Goal: Task Accomplishment & Management: Complete application form

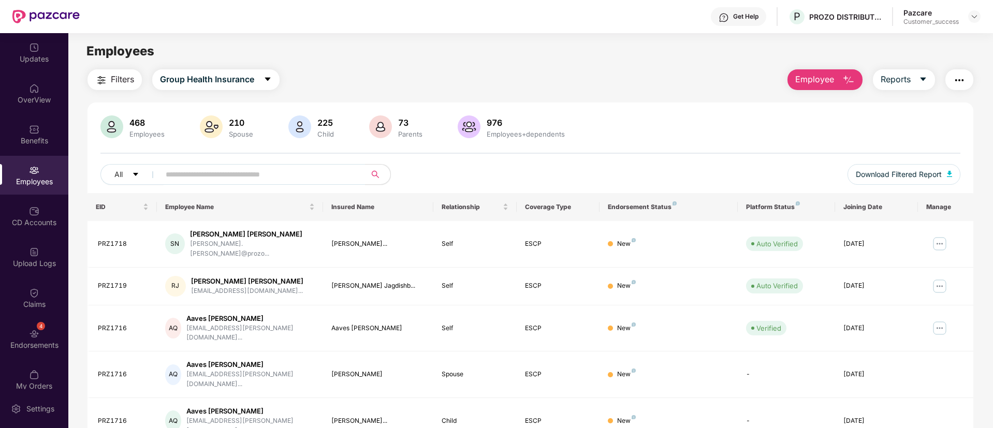
click at [973, 19] on img at bounding box center [974, 16] width 8 height 8
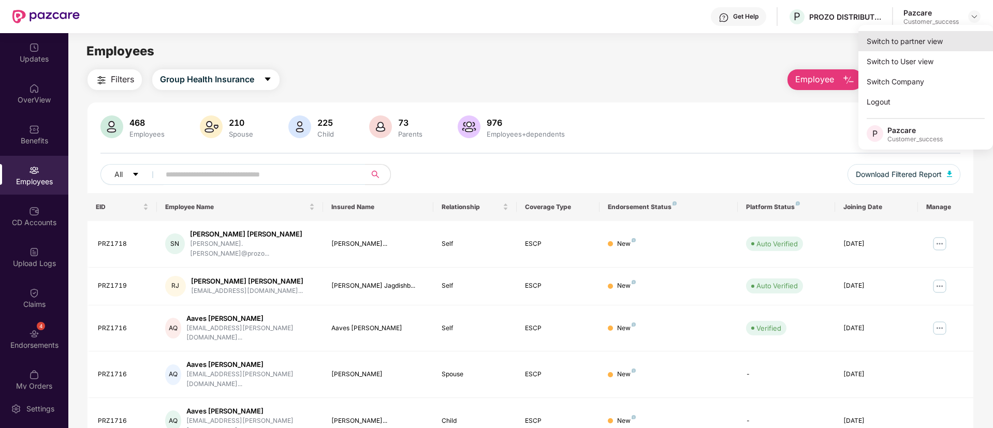
click at [905, 46] on div "Switch to partner view" at bounding box center [926, 41] width 135 height 20
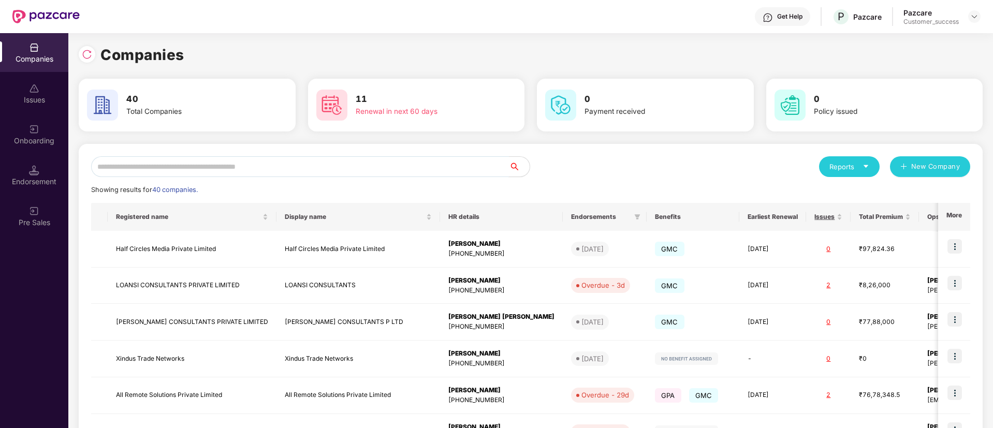
click at [213, 176] on input "text" at bounding box center [300, 166] width 418 height 21
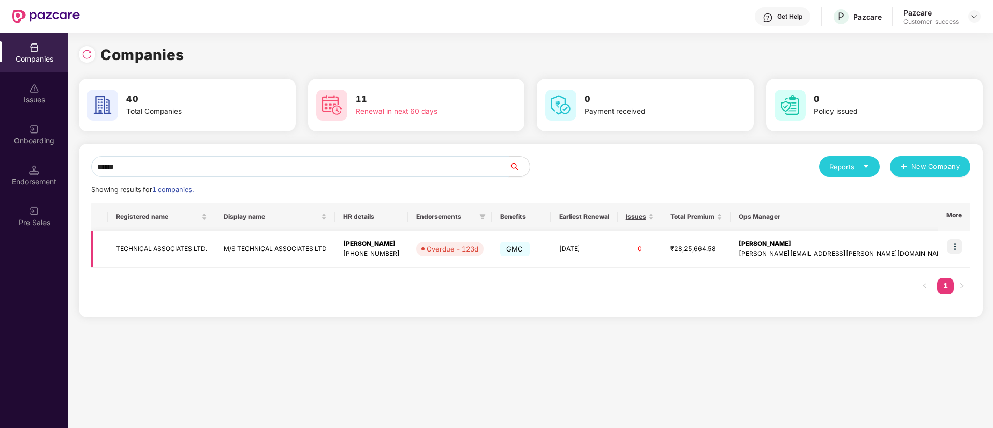
type input "******"
click at [215, 253] on td "TECHNICAL ASSOCIATES LTD." at bounding box center [162, 249] width 108 height 37
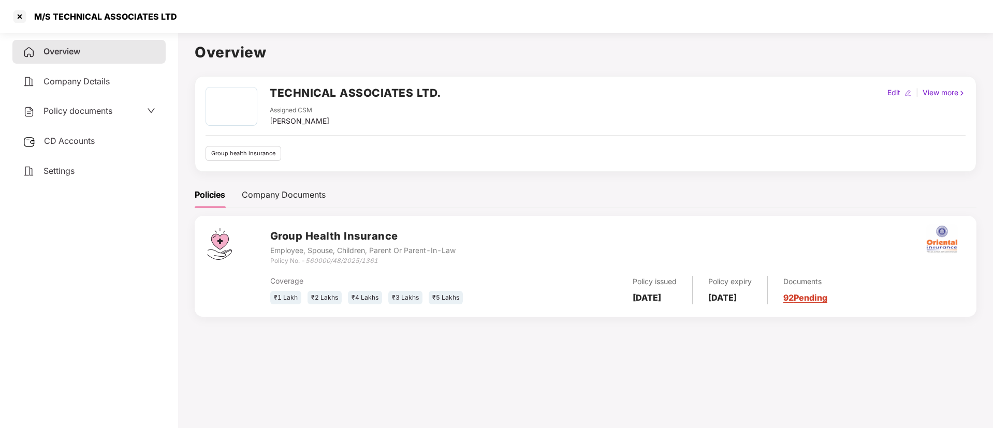
click at [93, 109] on span "Policy documents" at bounding box center [77, 111] width 69 height 10
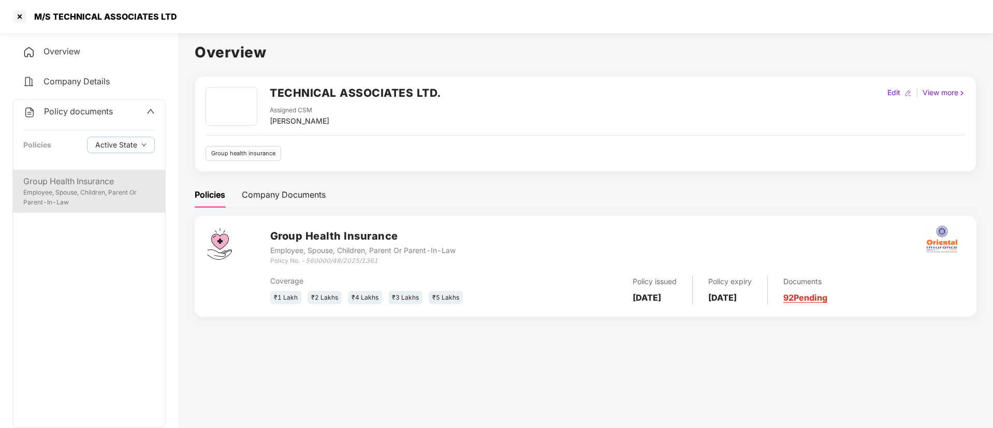
click at [85, 202] on div "Employee, Spouse, Children, Parent Or Parent-In-Law" at bounding box center [89, 198] width 132 height 20
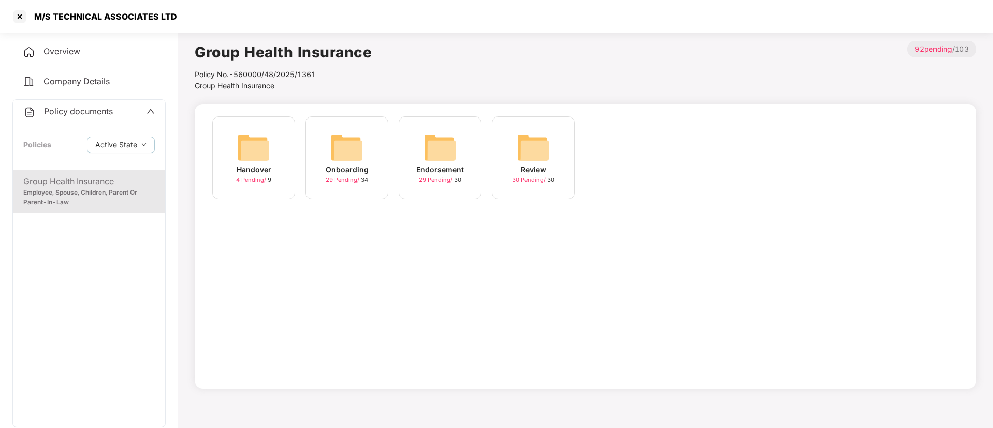
click at [262, 140] on img at bounding box center [253, 147] width 33 height 33
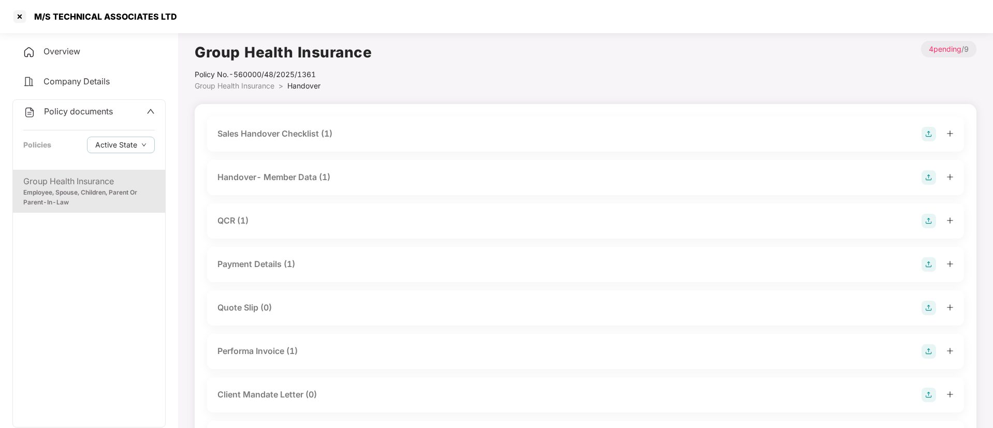
click at [246, 220] on div "QCR (1)" at bounding box center [232, 220] width 31 height 13
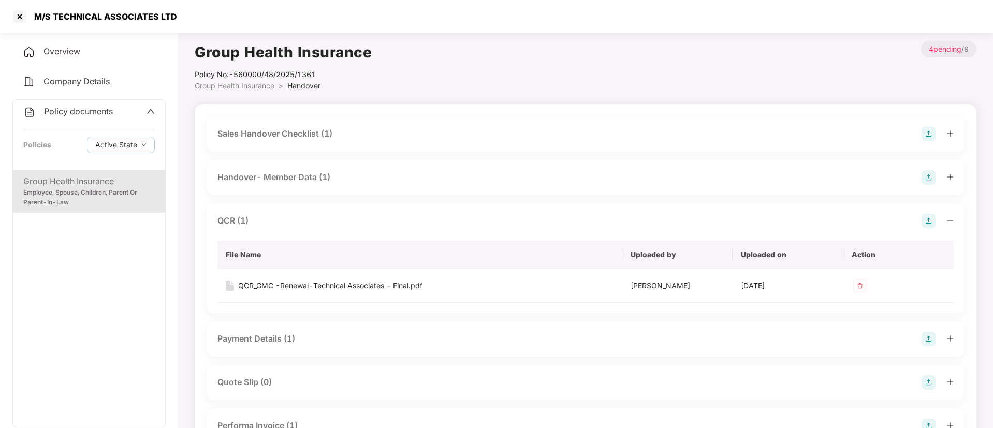
scroll to position [31, 0]
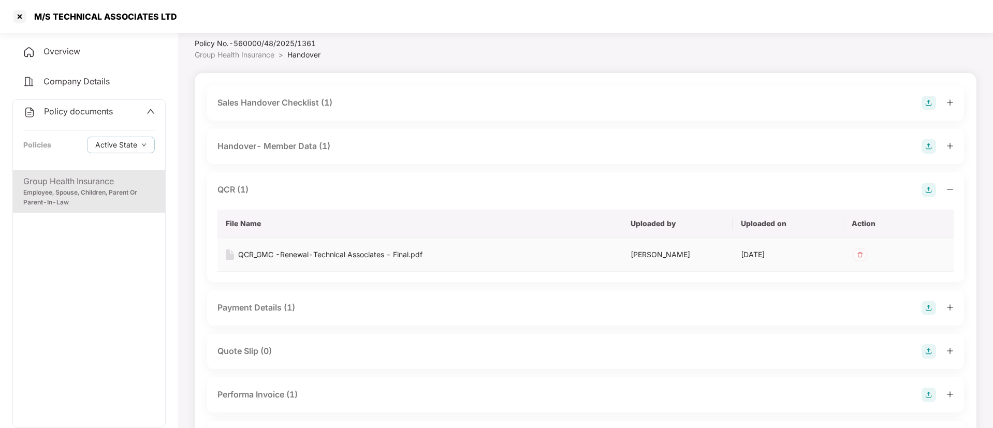
click at [368, 252] on div "QCR_GMC -Renewal-Technical Associates - Final.pdf" at bounding box center [330, 254] width 184 height 11
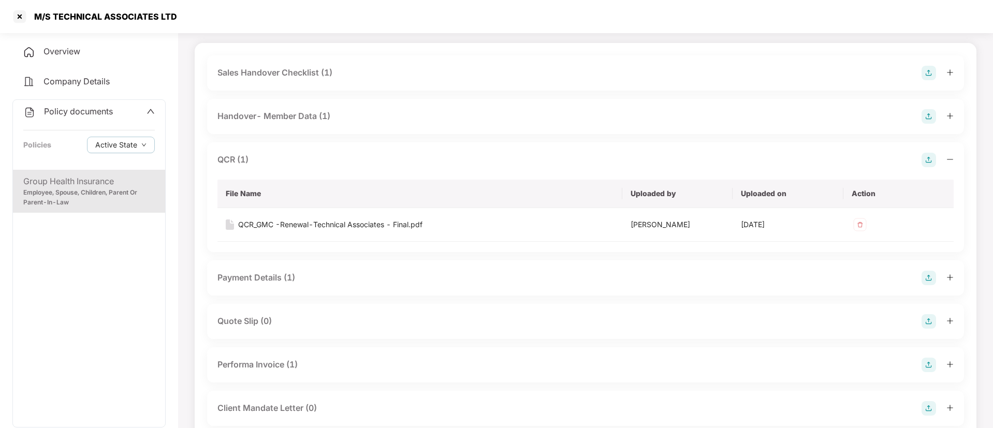
scroll to position [62, 0]
click at [302, 275] on div "Payment Details (1)" at bounding box center [585, 277] width 736 height 14
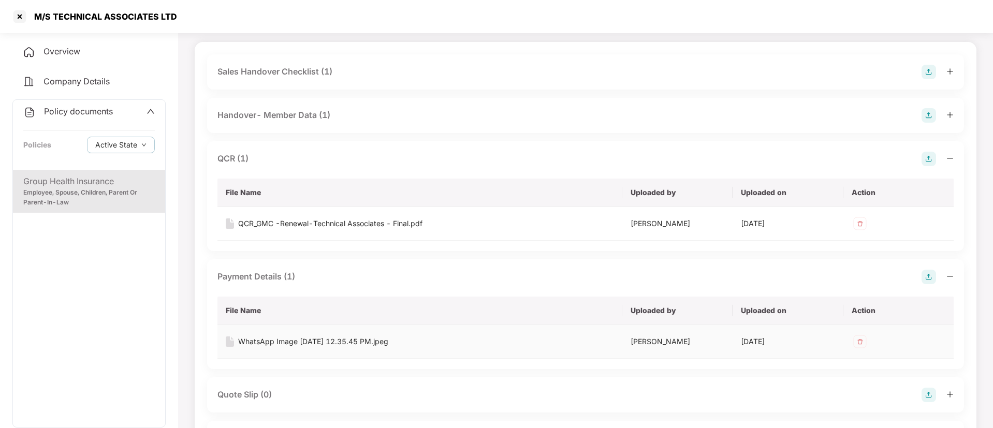
click at [360, 343] on div "WhatsApp Image [DATE] 12.35.45 PM.jpeg" at bounding box center [313, 341] width 150 height 11
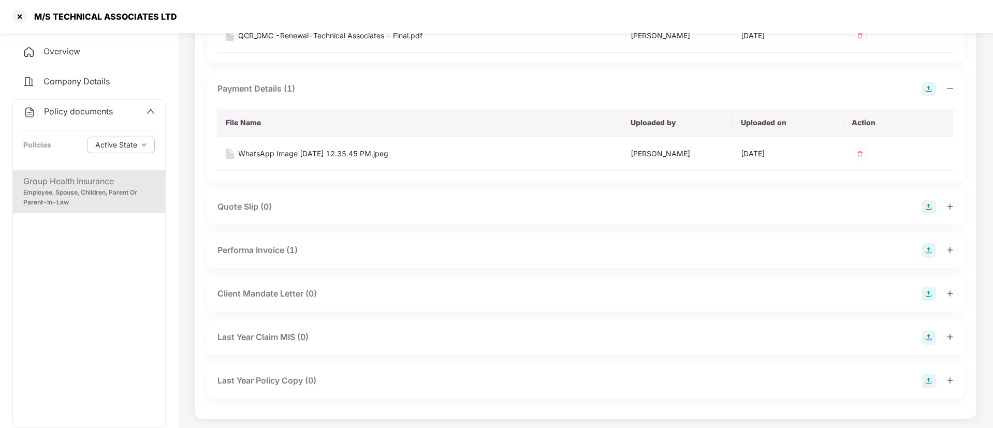
scroll to position [254, 0]
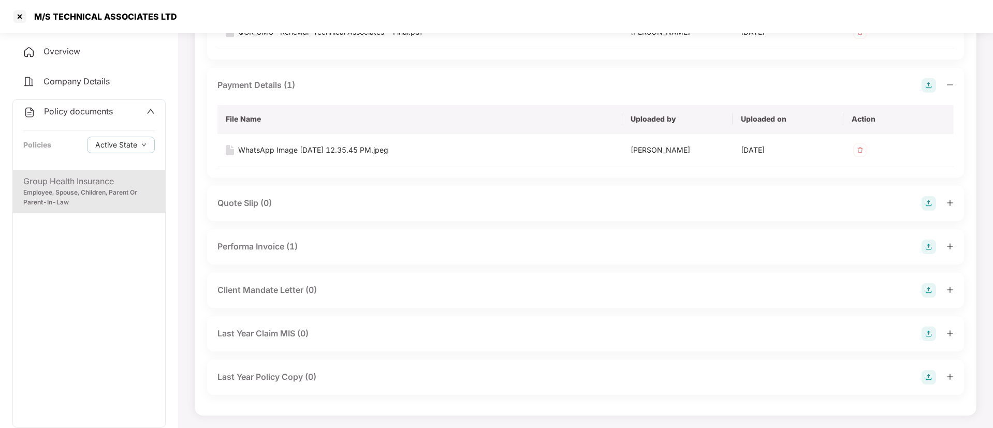
click at [70, 187] on div "Group Health Insurance" at bounding box center [89, 181] width 132 height 13
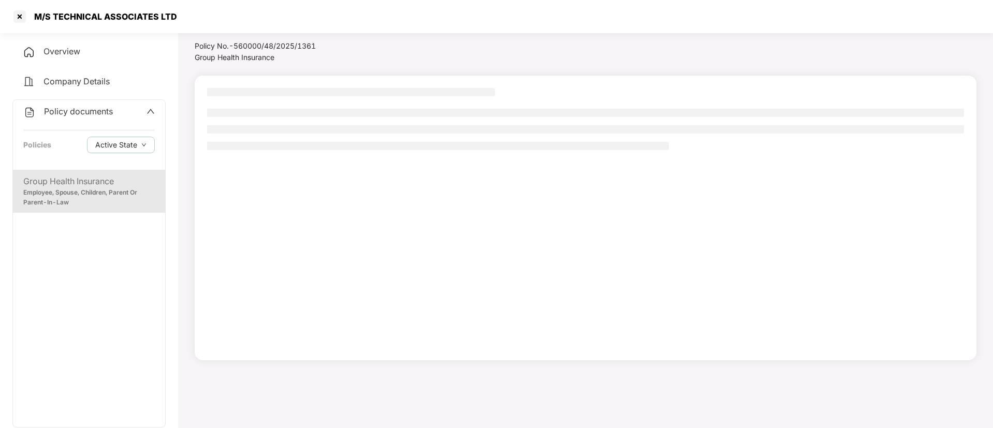
scroll to position [28, 0]
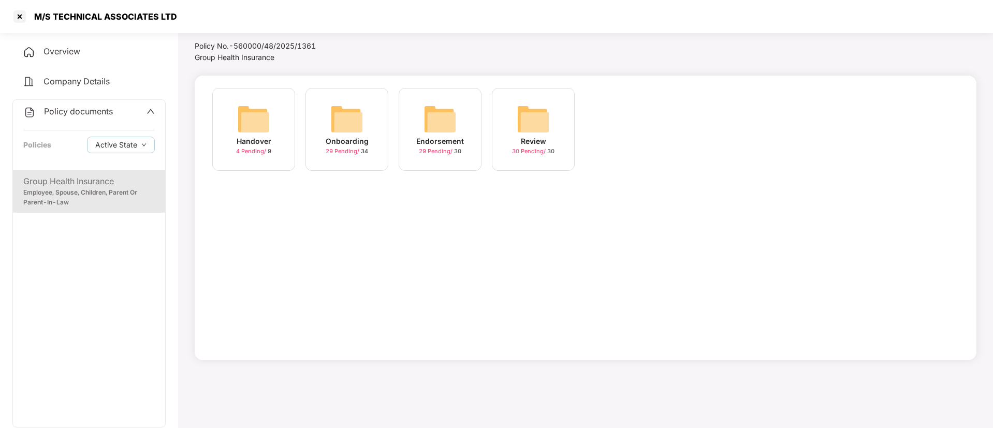
click at [351, 135] on img at bounding box center [346, 119] width 33 height 33
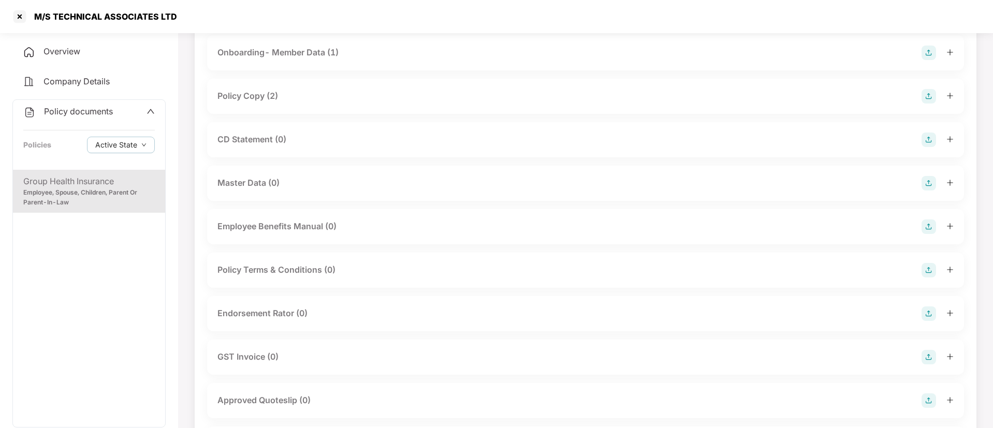
scroll to position [0, 0]
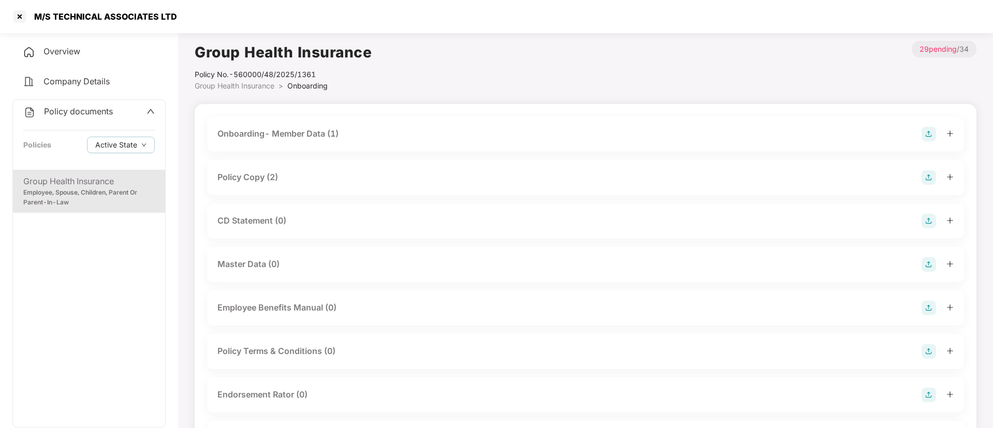
click at [284, 176] on div "Policy Copy (2)" at bounding box center [585, 177] width 736 height 14
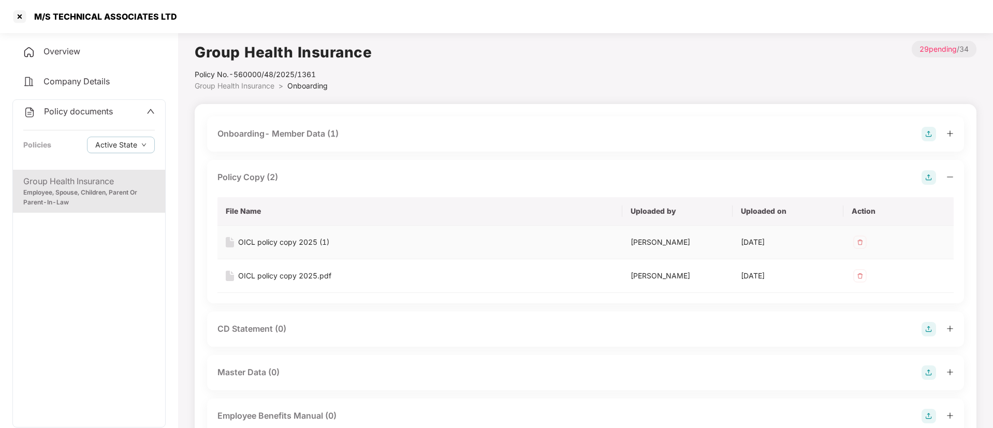
click at [290, 243] on div "OICL policy copy 2025 (1)" at bounding box center [283, 242] width 91 height 11
drag, startPoint x: 302, startPoint y: 265, endPoint x: 306, endPoint y: 277, distance: 12.5
click at [306, 277] on td "OICL policy copy 2025.pdf" at bounding box center [419, 276] width 405 height 34
click at [306, 277] on div "OICL policy copy 2025.pdf" at bounding box center [284, 275] width 93 height 11
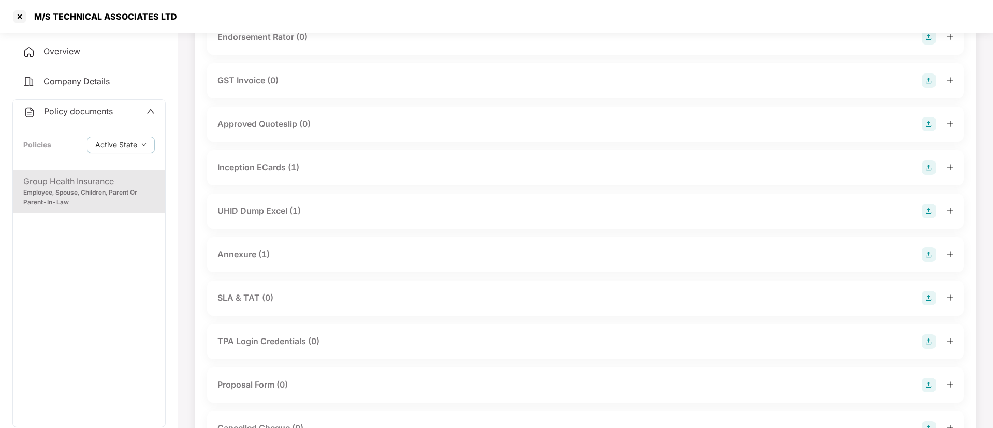
scroll to position [435, 0]
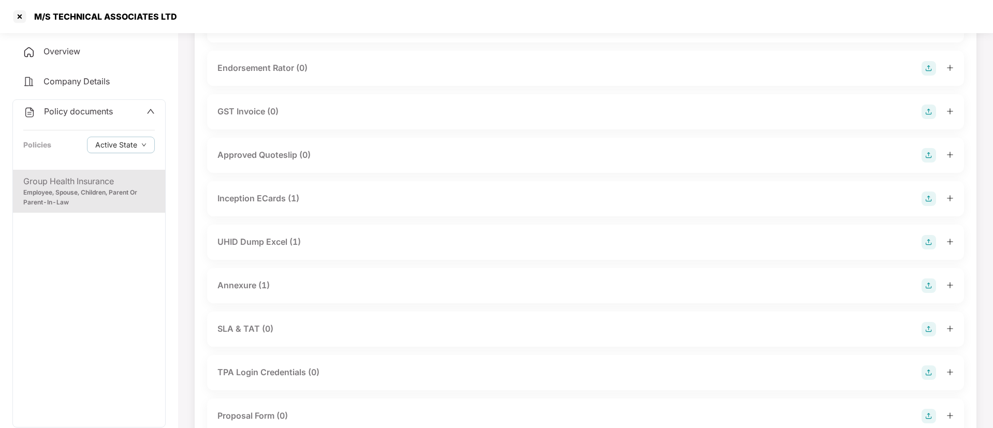
click at [264, 246] on div "UHID Dump Excel (1)" at bounding box center [258, 242] width 83 height 13
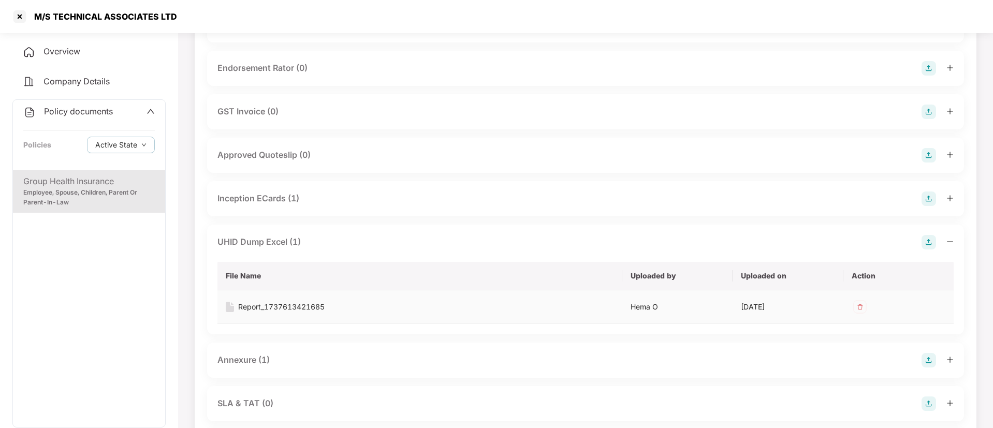
click at [291, 307] on div "Report_1737613421685" at bounding box center [281, 306] width 86 height 11
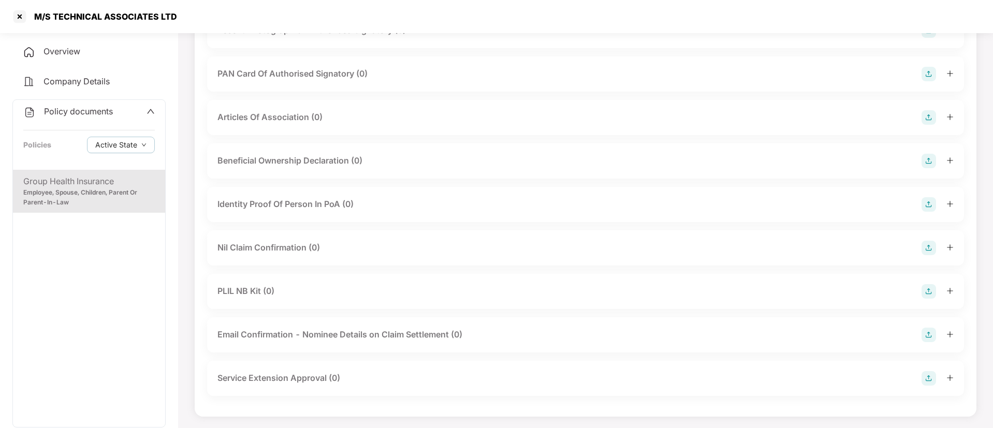
scroll to position [1375, 0]
click at [20, 16] on div at bounding box center [19, 16] width 17 height 17
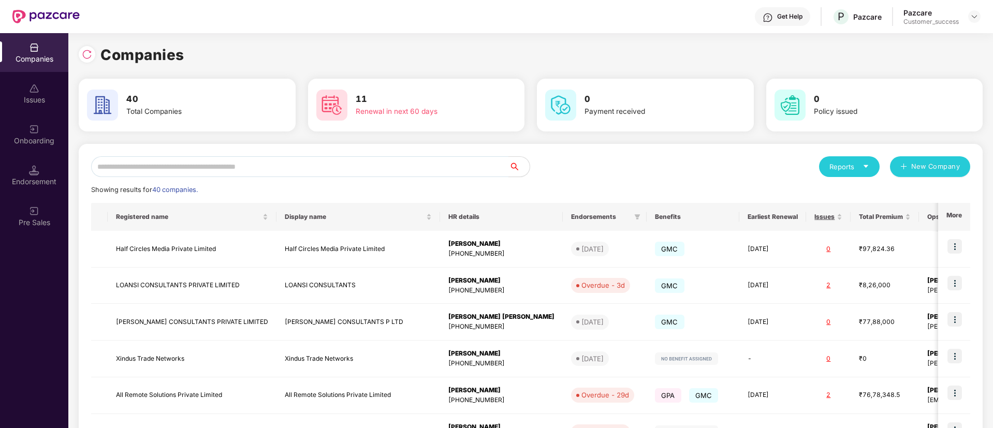
scroll to position [0, 0]
drag, startPoint x: 233, startPoint y: 154, endPoint x: 251, endPoint y: 166, distance: 21.8
click at [251, 166] on div "Reports New Company Showing results for 40 companies. Registered name Display n…" at bounding box center [531, 395] width 904 height 503
click at [251, 166] on input "text" at bounding box center [300, 166] width 418 height 21
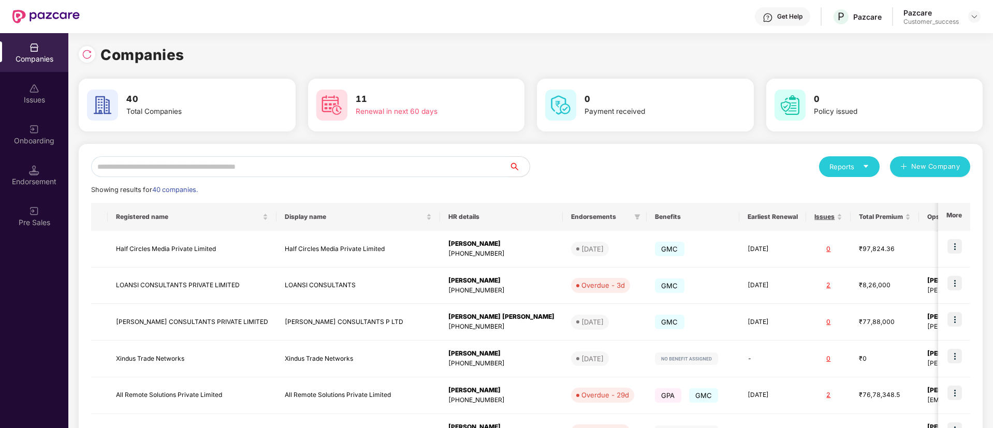
click at [278, 165] on input "text" at bounding box center [300, 166] width 418 height 21
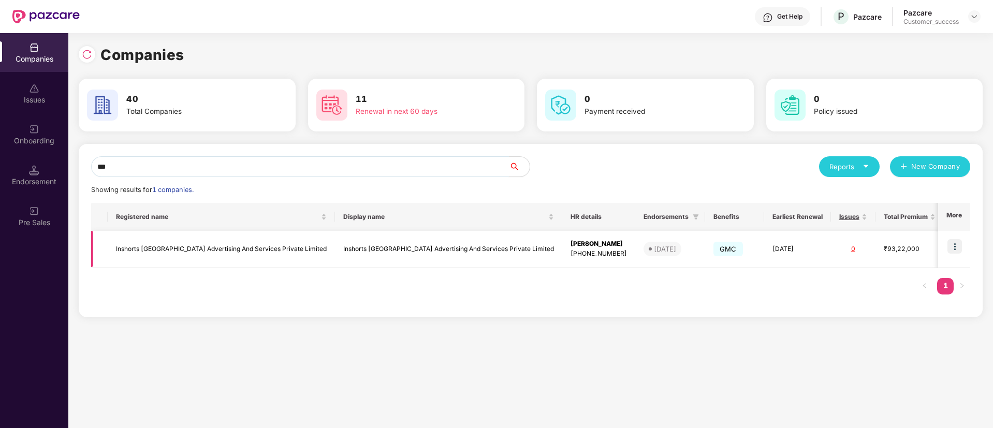
type input "***"
click at [954, 244] on img at bounding box center [955, 246] width 14 height 14
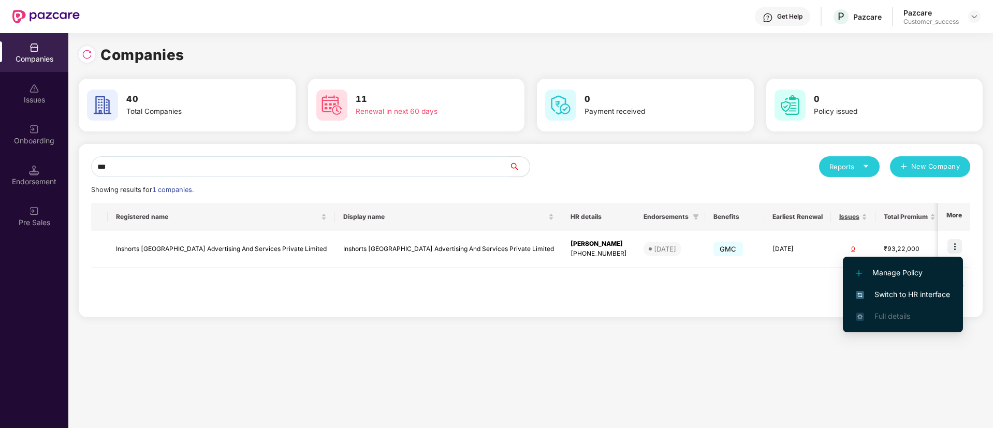
click at [927, 299] on span "Switch to HR interface" at bounding box center [903, 294] width 94 height 11
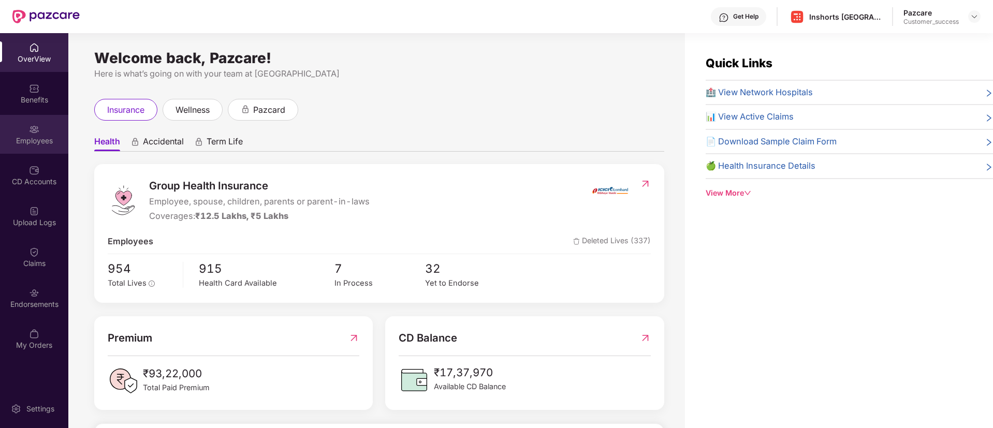
click at [22, 134] on div "Employees" at bounding box center [34, 134] width 68 height 39
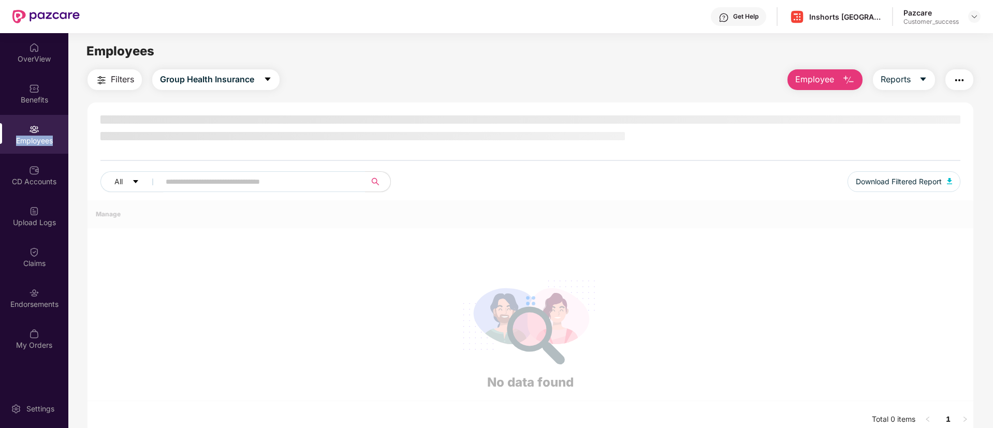
click at [22, 134] on div "Employees" at bounding box center [34, 134] width 68 height 39
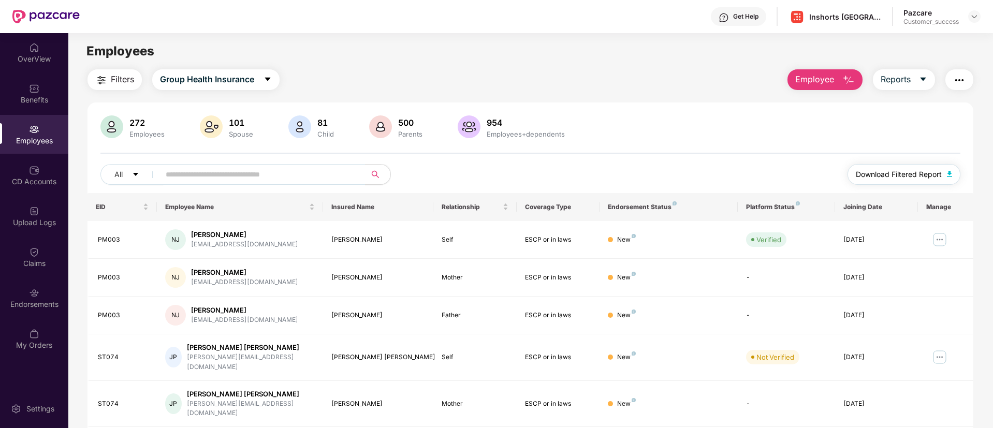
click at [890, 171] on span "Download Filtered Report" at bounding box center [899, 174] width 86 height 11
click at [210, 179] on input "text" at bounding box center [259, 175] width 186 height 16
paste input "*****"
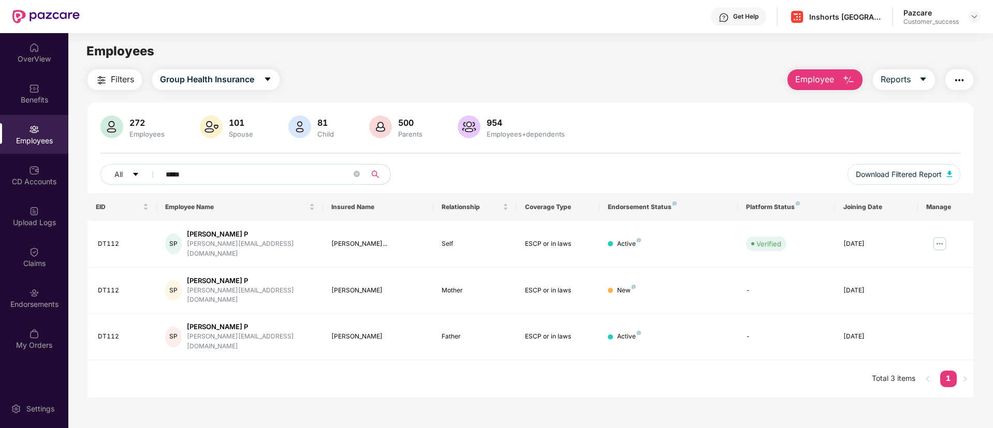
click at [217, 179] on input "*****" at bounding box center [259, 175] width 186 height 16
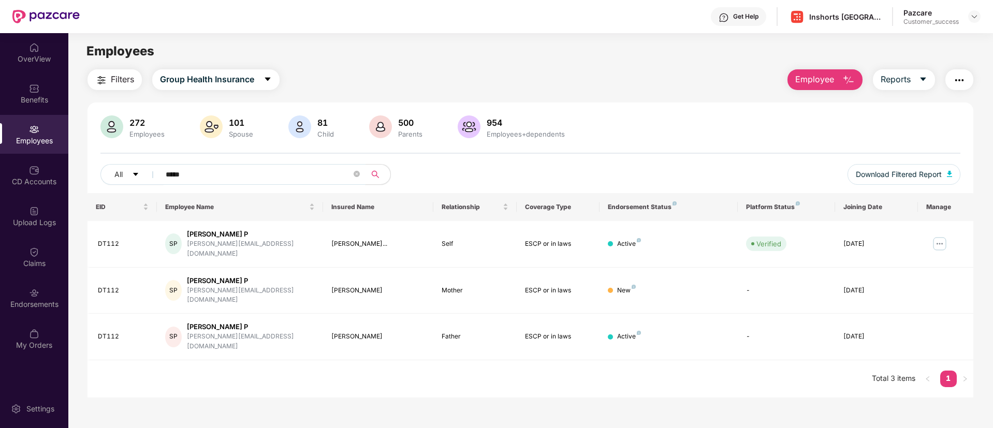
click at [217, 179] on input "*****" at bounding box center [259, 175] width 186 height 16
click at [340, 177] on input "*****" at bounding box center [259, 175] width 186 height 16
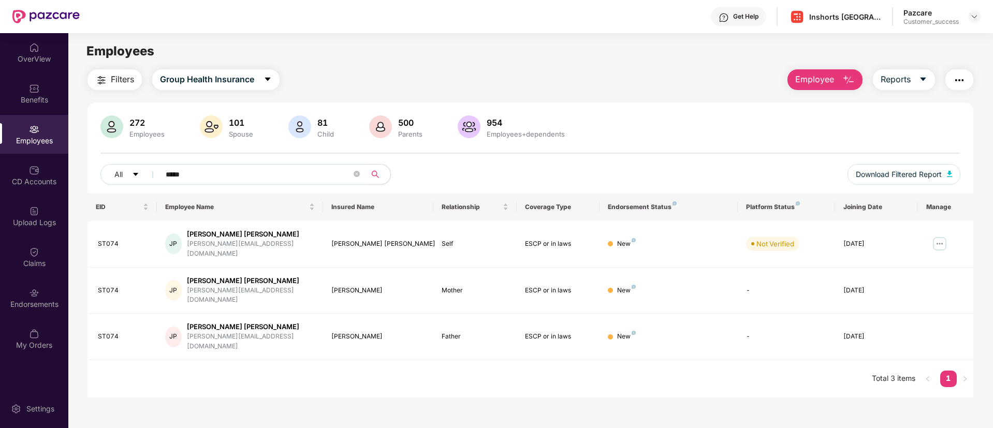
click at [340, 177] on input "*****" at bounding box center [259, 175] width 186 height 16
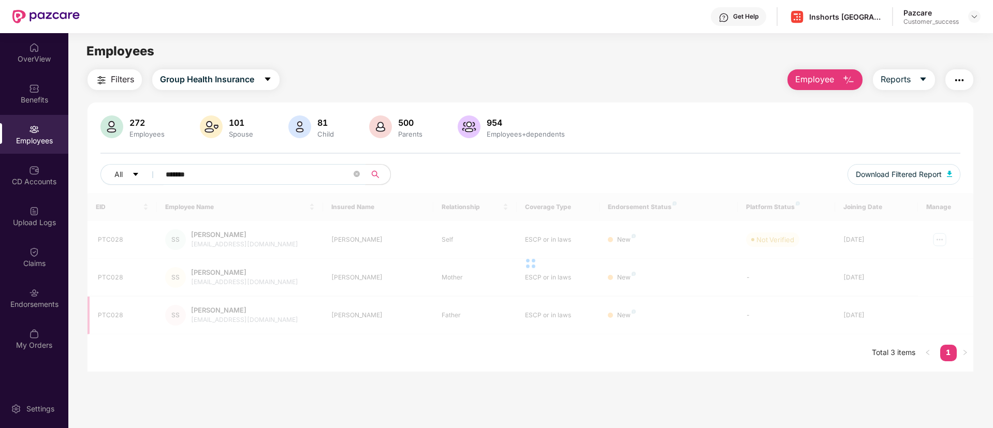
type input "*******"
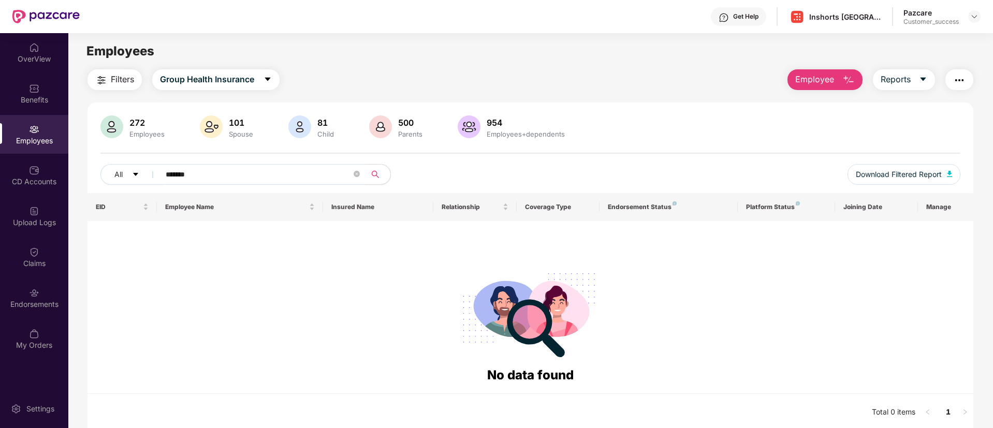
click at [815, 88] on button "Employee" at bounding box center [825, 79] width 75 height 21
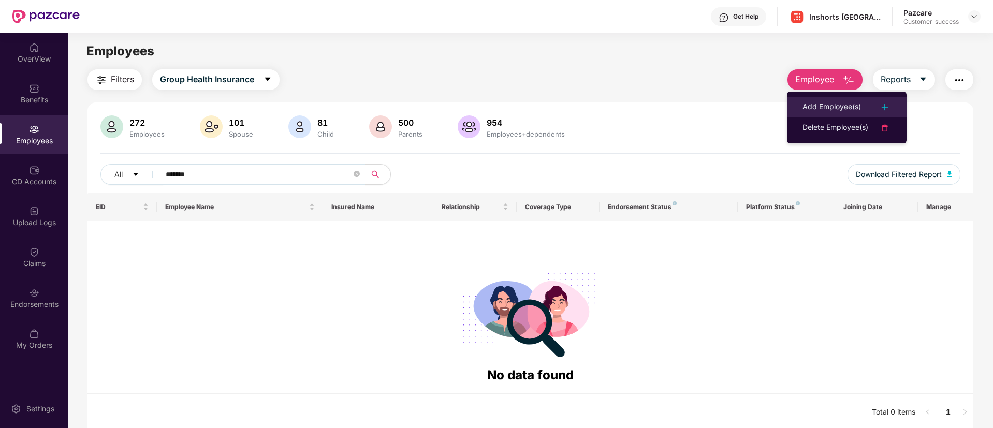
click at [822, 110] on div "Add Employee(s)" at bounding box center [832, 107] width 59 height 12
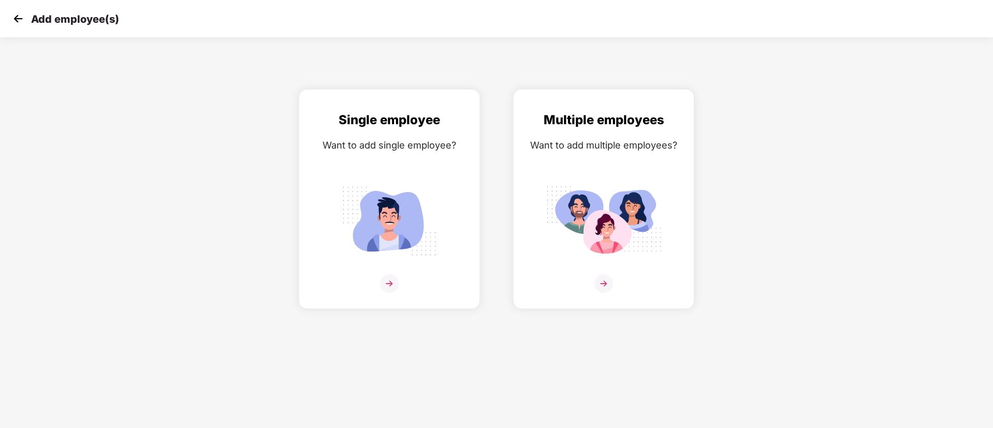
click at [26, 15] on div "Add employee(s)" at bounding box center [64, 18] width 109 height 15
click at [19, 15] on img at bounding box center [18, 19] width 16 height 16
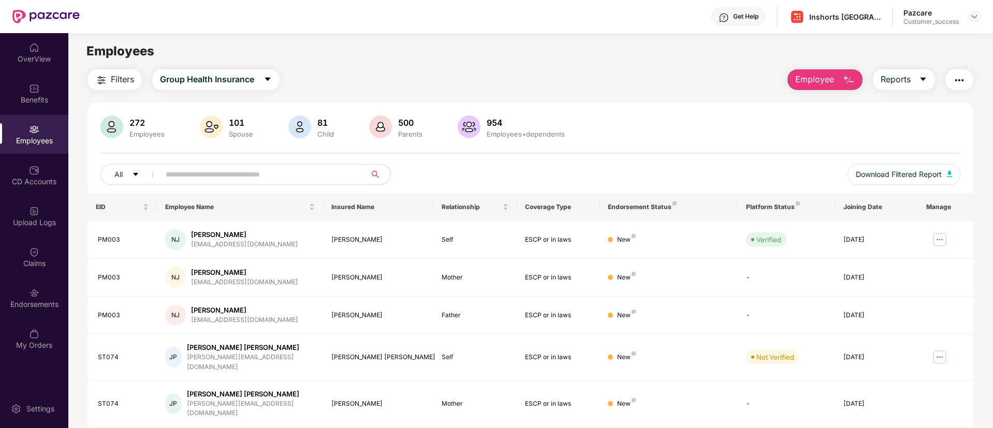
click at [961, 80] on img "button" at bounding box center [959, 80] width 12 height 12
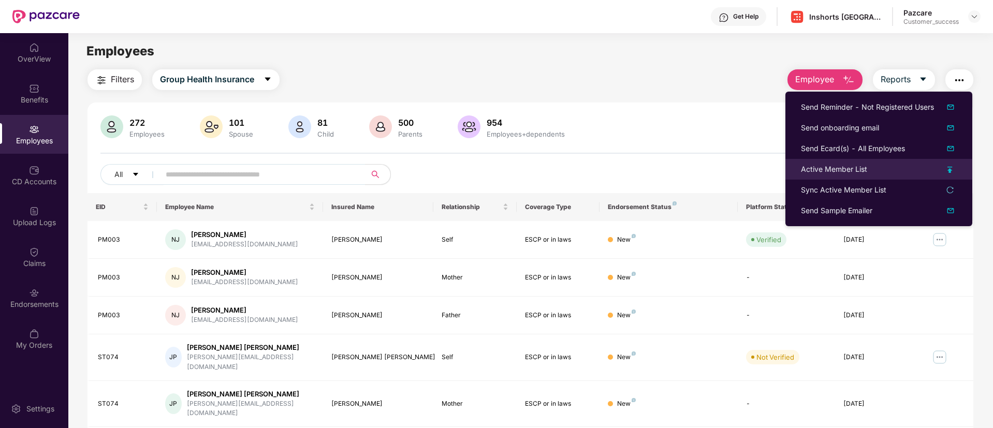
click at [951, 168] on img at bounding box center [950, 170] width 5 height 6
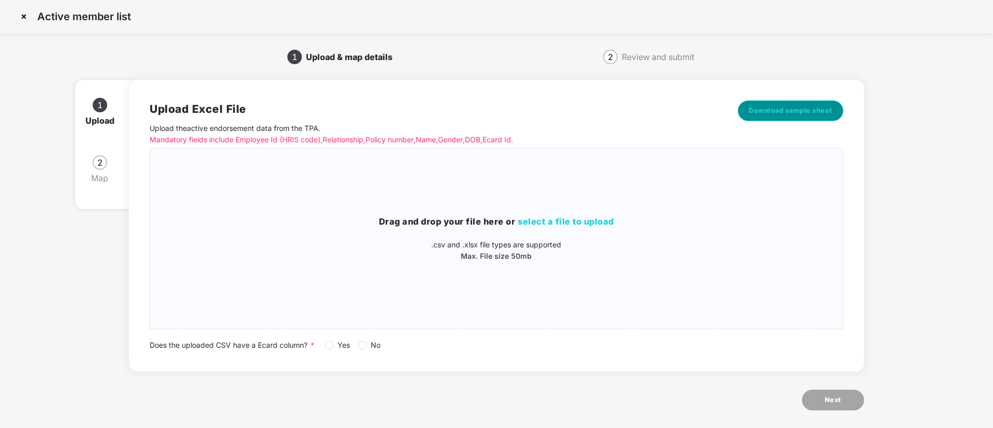
click at [781, 113] on span "Download sample sheet" at bounding box center [791, 111] width 84 height 10
click at [588, 217] on span "select a file to upload" at bounding box center [566, 221] width 96 height 10
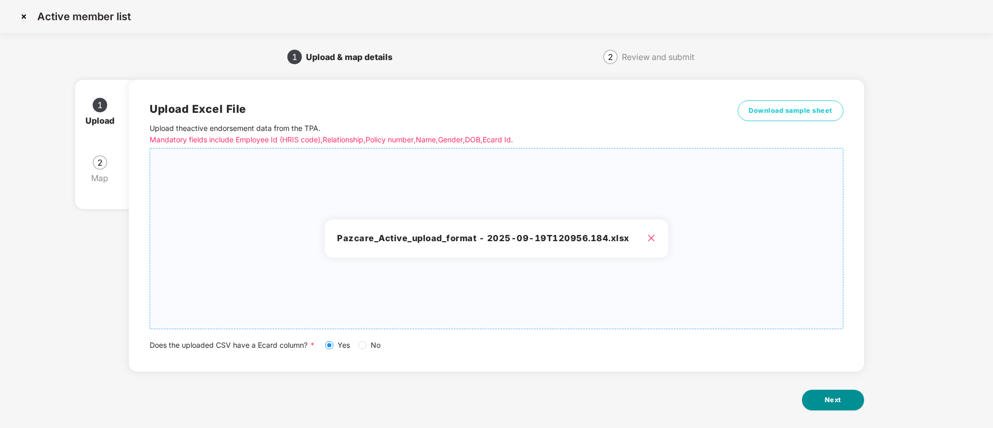
click at [836, 400] on span "Next" at bounding box center [833, 400] width 17 height 10
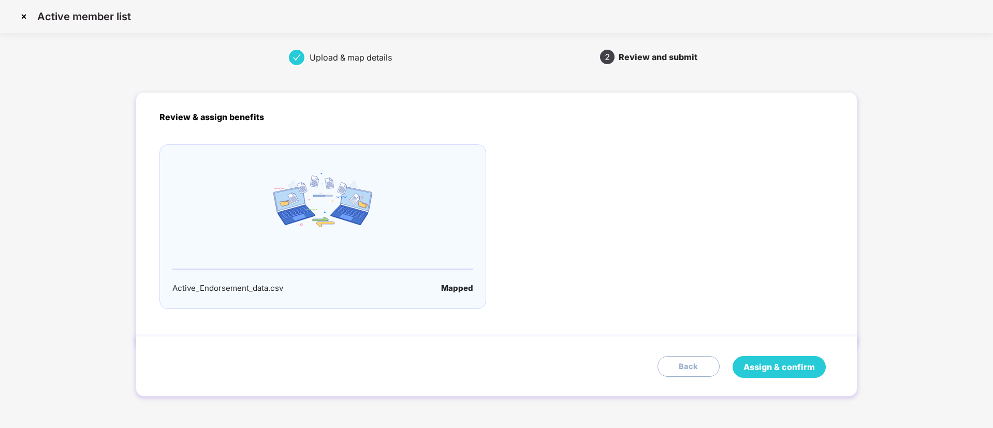
click at [777, 367] on span "Assign & confirm" at bounding box center [779, 367] width 71 height 13
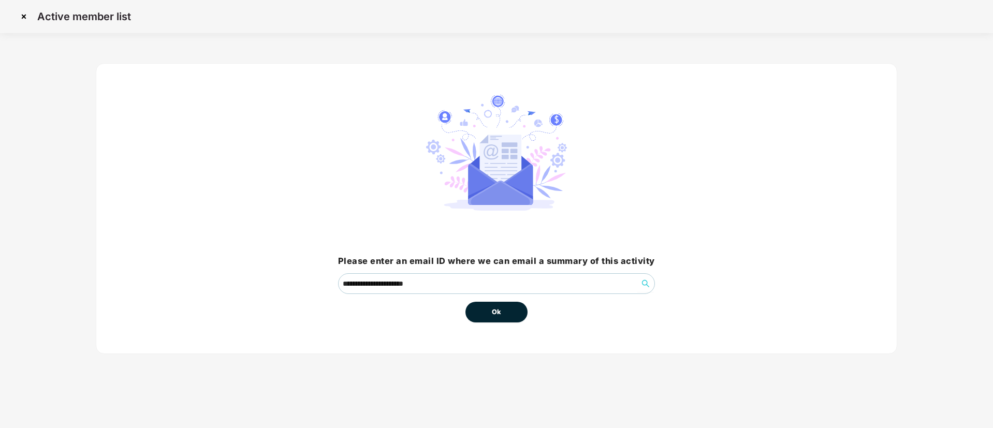
drag, startPoint x: 520, startPoint y: 301, endPoint x: 523, endPoint y: 307, distance: 6.9
click at [523, 307] on div "Ok" at bounding box center [497, 308] width 62 height 28
click at [523, 307] on button "Ok" at bounding box center [497, 312] width 62 height 21
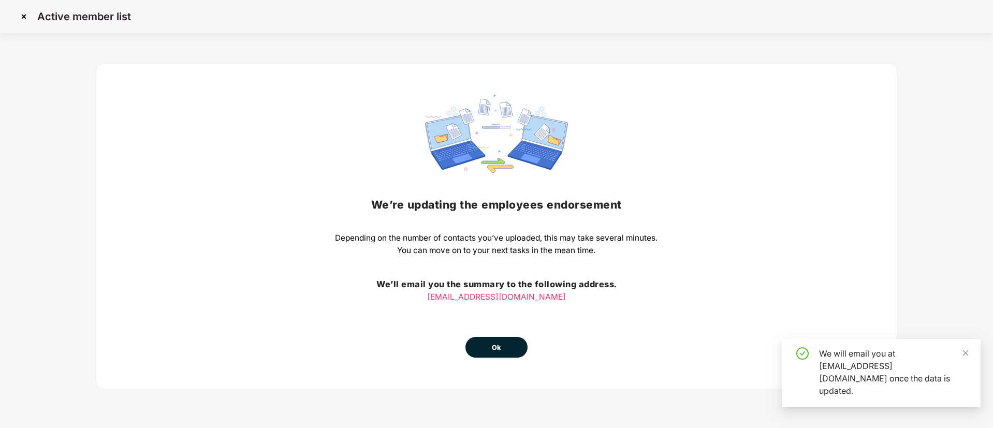
click at [490, 310] on div "We’re updating the employees endorsement Depending on the number of contacts yo…" at bounding box center [496, 226] width 323 height 263
click at [495, 349] on span "Ok" at bounding box center [496, 348] width 9 height 10
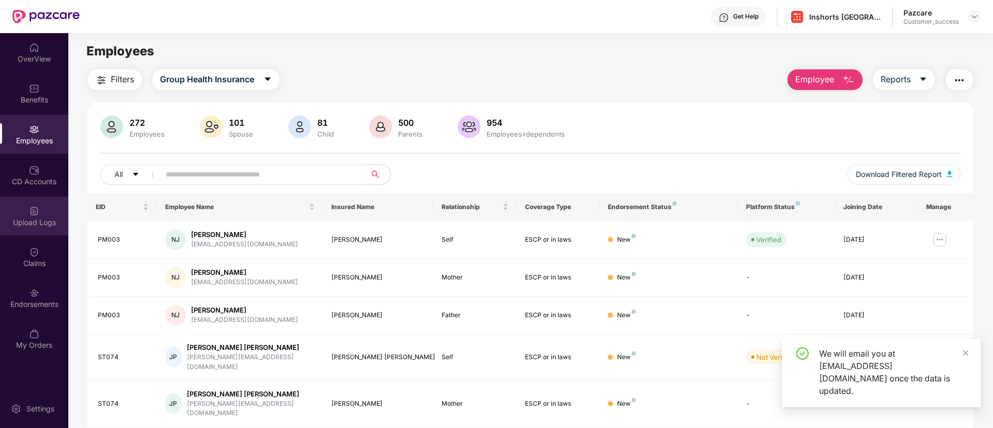
click at [37, 226] on div "Upload Logs" at bounding box center [34, 222] width 68 height 10
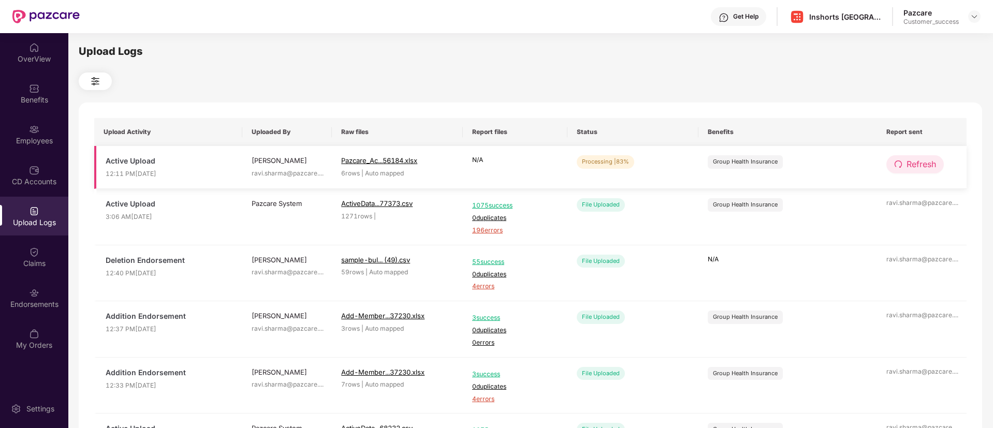
click at [890, 163] on button "Refresh" at bounding box center [915, 164] width 57 height 18
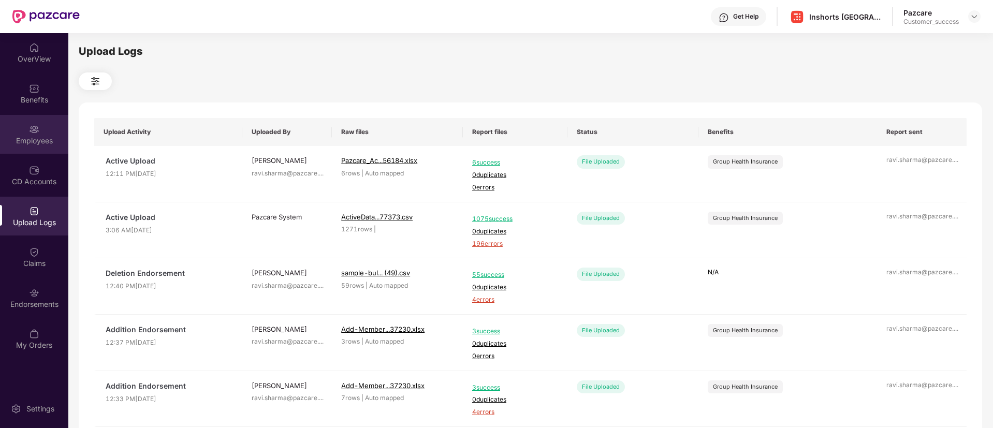
click at [14, 145] on div "Employees" at bounding box center [34, 141] width 68 height 10
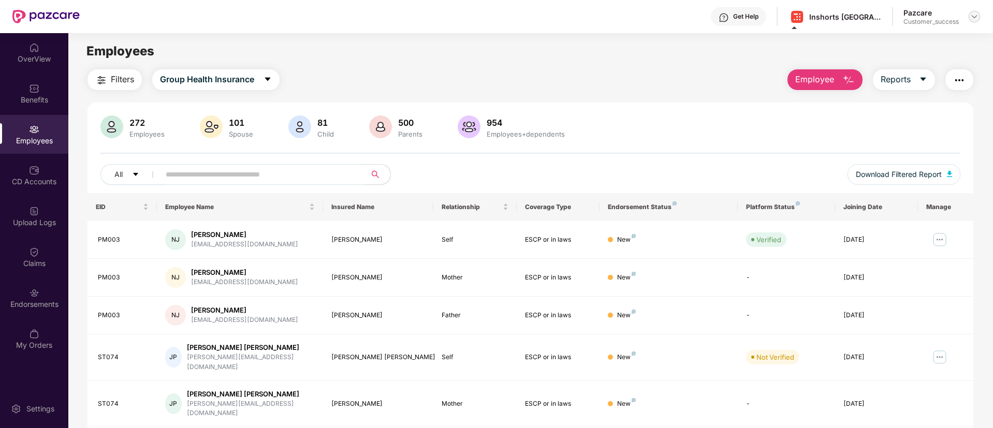
click at [979, 16] on div at bounding box center [974, 16] width 12 height 12
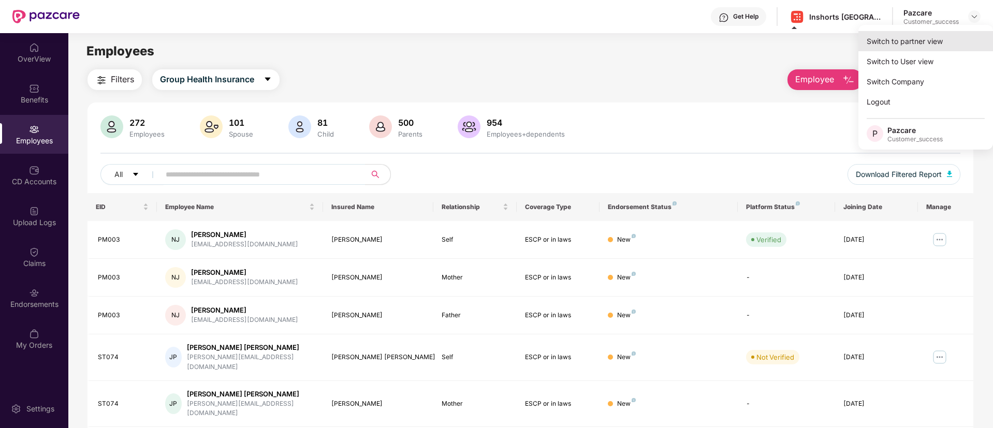
click at [929, 32] on div "Switch to partner view" at bounding box center [926, 41] width 135 height 20
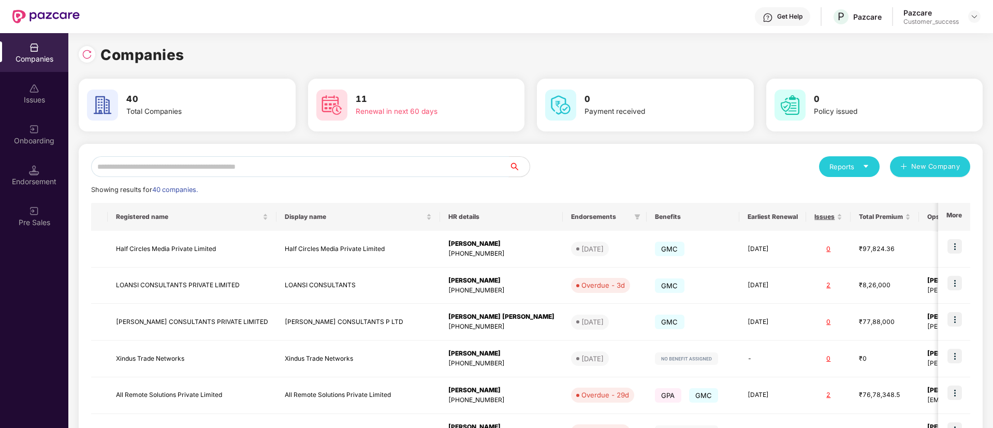
click at [412, 172] on input "text" at bounding box center [300, 166] width 418 height 21
